Goal: Task Accomplishment & Management: Manage account settings

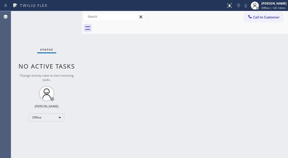
click at [271, 56] on div "Back to Dashboard Change Sender ID Customers Technicians Select a contact Outbo…" at bounding box center [185, 84] width 206 height 147
click at [265, 9] on span "Offline | 12h 14min" at bounding box center [274, 8] width 24 height 4
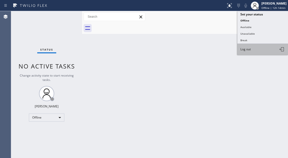
click at [247, 53] on button "Log out" at bounding box center [262, 49] width 51 height 11
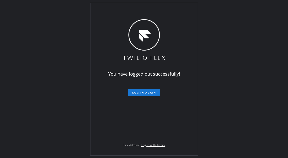
click at [264, 62] on div "You have logged out successfully! Log in again Flex Admin? Log in with Twilio." at bounding box center [144, 79] width 288 height 158
